Goal: Task Accomplishment & Management: Manage account settings

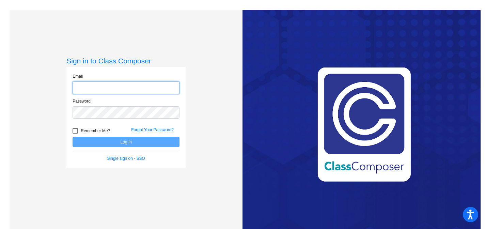
type input "[EMAIL_ADDRESS][DOMAIN_NAME]"
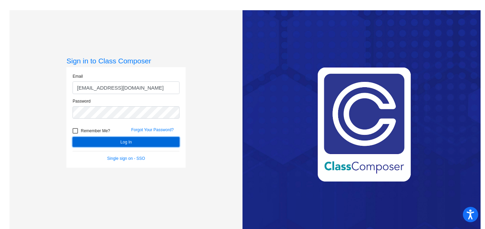
click at [135, 144] on button "Log In" at bounding box center [126, 142] width 107 height 10
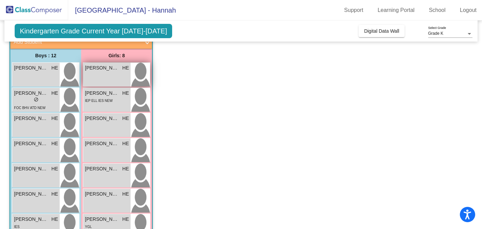
scroll to position [60, 0]
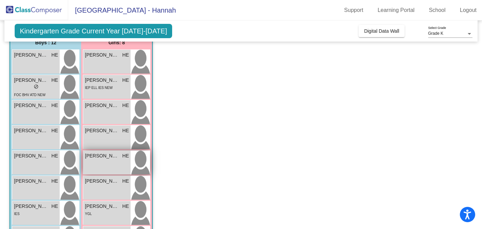
click at [112, 158] on span "[PERSON_NAME]" at bounding box center [102, 155] width 34 height 7
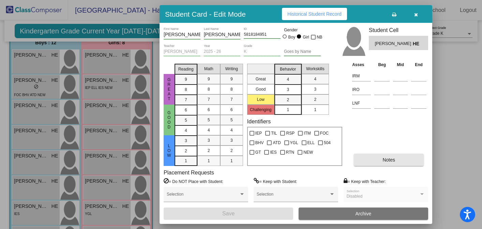
click at [375, 155] on button "Notes" at bounding box center [389, 160] width 70 height 12
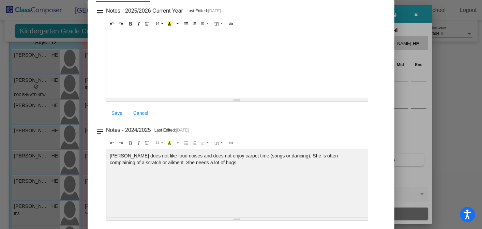
scroll to position [0, 0]
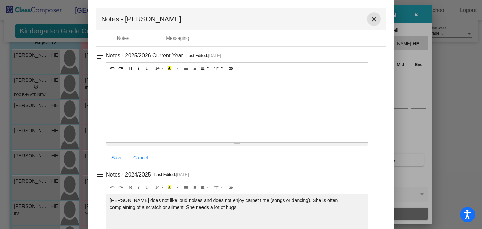
click at [371, 20] on mat-icon "close" at bounding box center [374, 19] width 8 height 8
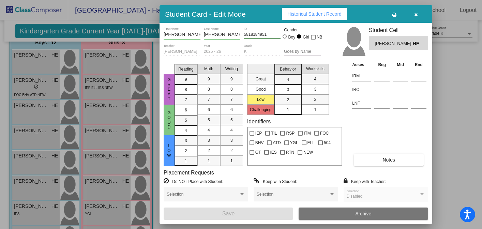
click at [417, 15] on icon "button" at bounding box center [416, 14] width 4 height 5
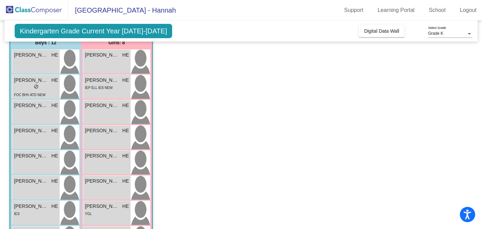
click at [144, 33] on span "Kindergarten Grade Current Year [DATE]-[DATE]" at bounding box center [94, 31] width 158 height 14
click at [383, 28] on span "Digital Data Wall" at bounding box center [381, 30] width 35 height 5
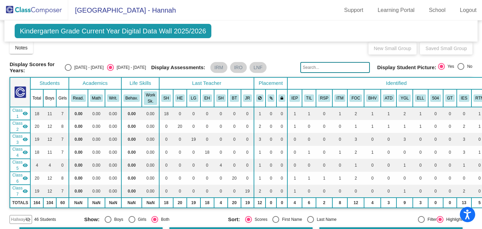
scroll to position [5, 0]
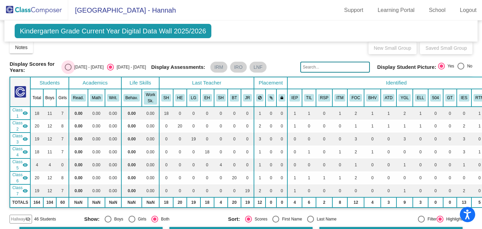
click at [95, 69] on div "[DATE] - [DATE]" at bounding box center [88, 67] width 32 height 6
click at [68, 71] on input "[DATE] - [DATE]" at bounding box center [68, 71] width 0 height 0
radio input "true"
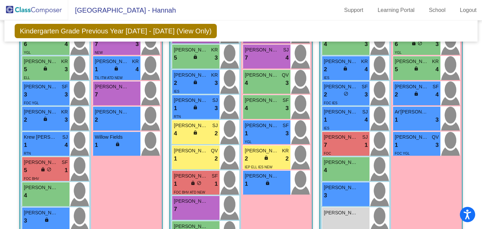
scroll to position [294, 0]
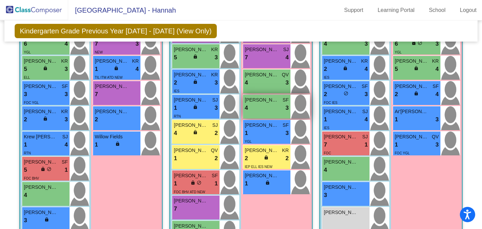
click at [251, 114] on div "[PERSON_NAME] SF 4 lock do_not_disturb_alt 3" at bounding box center [266, 107] width 47 height 24
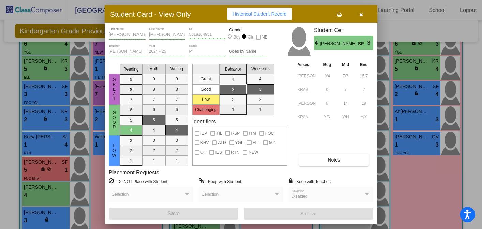
click at [362, 16] on icon "button" at bounding box center [361, 14] width 4 height 5
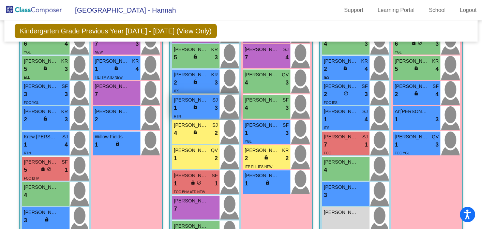
click at [195, 109] on span "lock" at bounding box center [195, 107] width 5 height 5
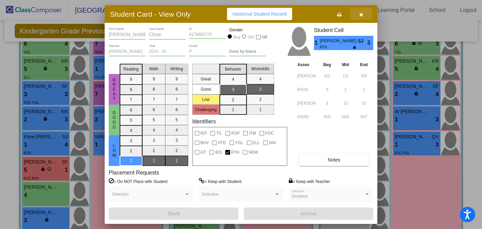
click at [360, 13] on icon "button" at bounding box center [361, 14] width 4 height 5
